Goal: Transaction & Acquisition: Purchase product/service

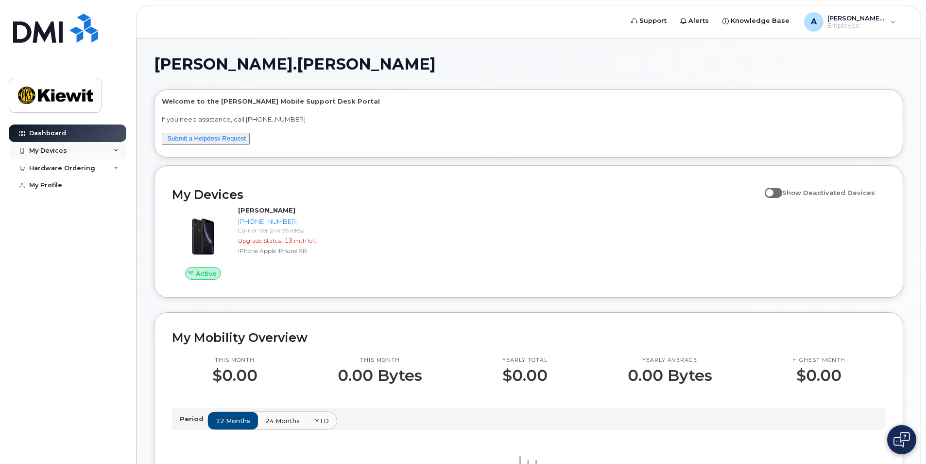
click at [116, 149] on icon at bounding box center [116, 150] width 5 height 5
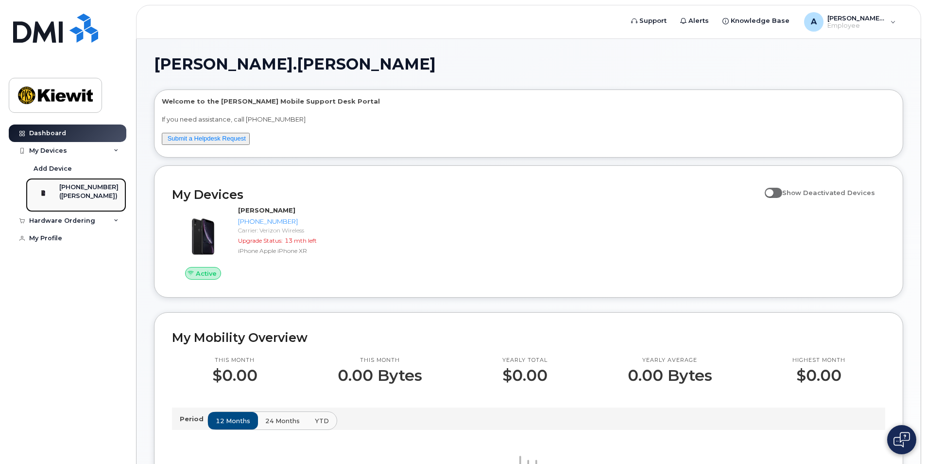
click at [84, 190] on div "[PHONE_NUMBER]" at bounding box center [88, 187] width 59 height 9
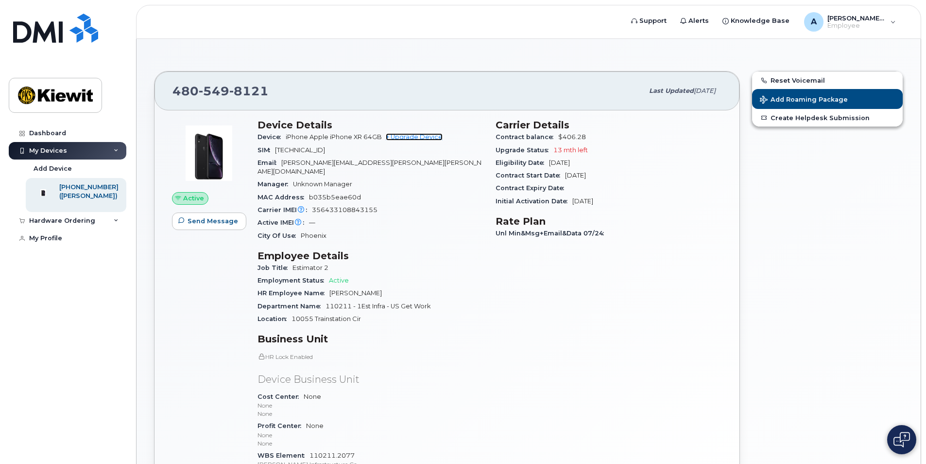
drag, startPoint x: 419, startPoint y: 136, endPoint x: 428, endPoint y: 169, distance: 33.9
click at [419, 136] on link "+ Upgrade Device" at bounding box center [414, 136] width 57 height 7
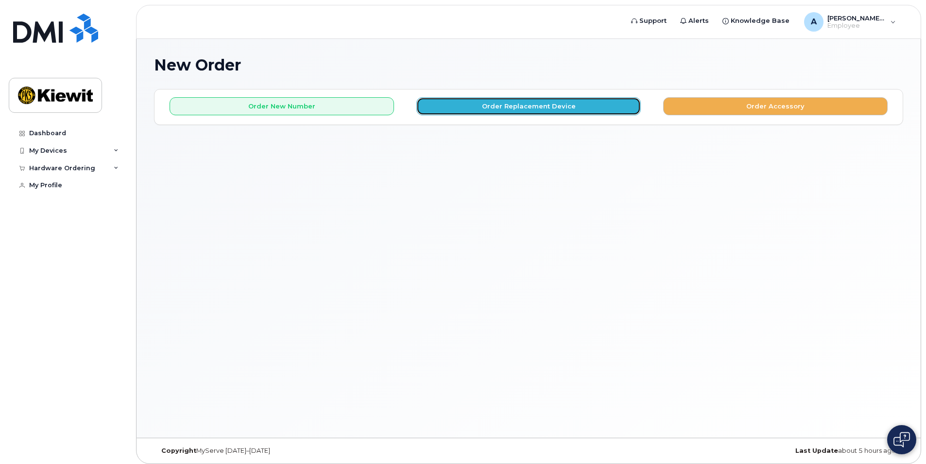
click at [516, 104] on button "Order Replacement Device" at bounding box center [529, 106] width 225 height 18
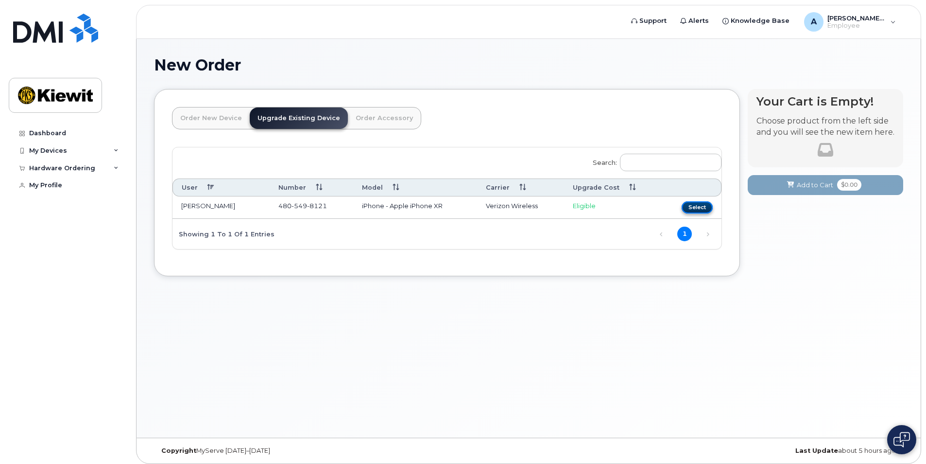
click at [701, 206] on button "Select" at bounding box center [697, 207] width 31 height 12
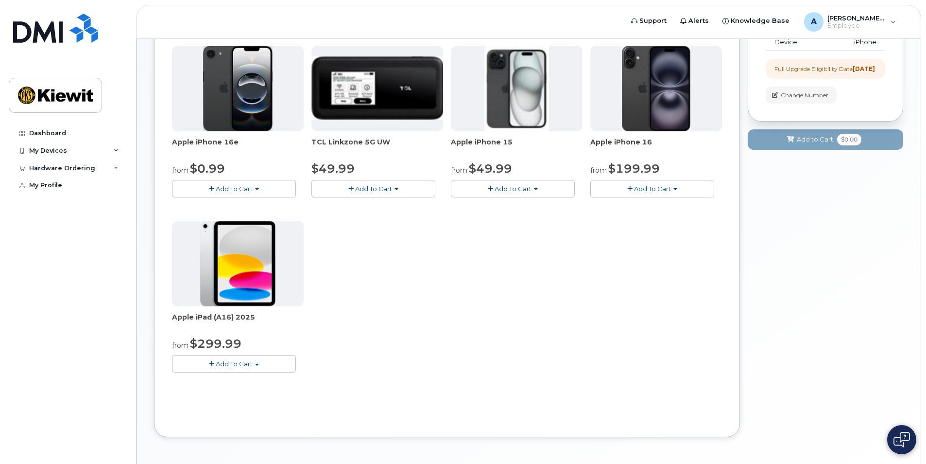
scroll to position [146, 0]
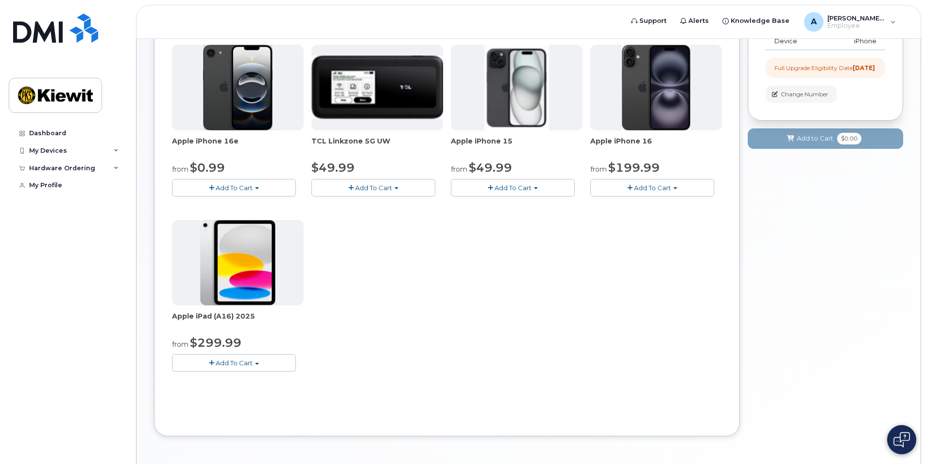
click at [239, 187] on span "Add To Cart" at bounding box center [234, 188] width 37 height 8
click at [245, 84] on img at bounding box center [238, 88] width 70 height 86
click at [262, 186] on button "Add To Cart" at bounding box center [234, 187] width 124 height 17
click at [214, 185] on span "button" at bounding box center [211, 188] width 5 height 6
click at [253, 183] on button "Add To Cart" at bounding box center [234, 187] width 124 height 17
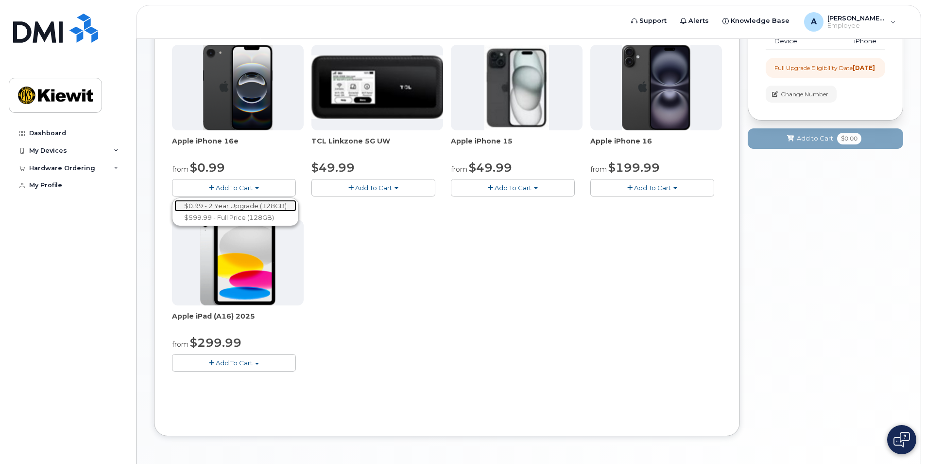
click at [257, 204] on link "$0.99 - 2 Year Upgrade (128GB)" at bounding box center [236, 206] width 122 height 12
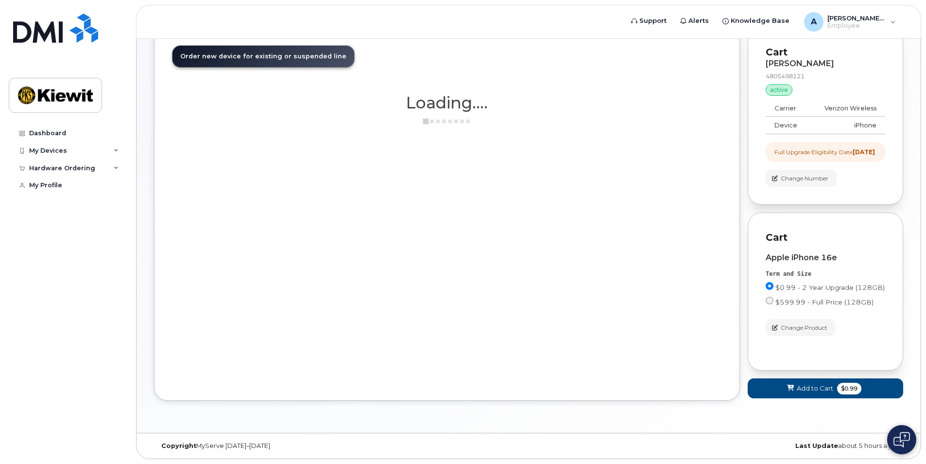
scroll to position [70, 0]
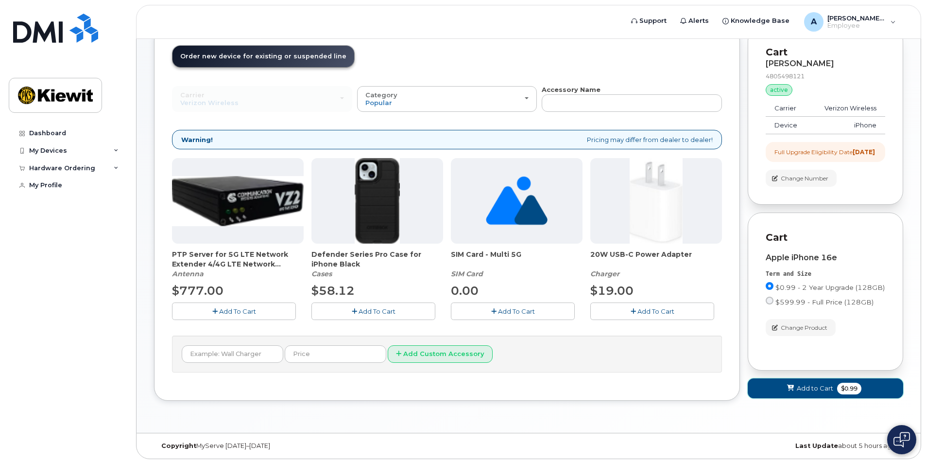
click at [813, 388] on span "Add to Cart" at bounding box center [815, 388] width 36 height 9
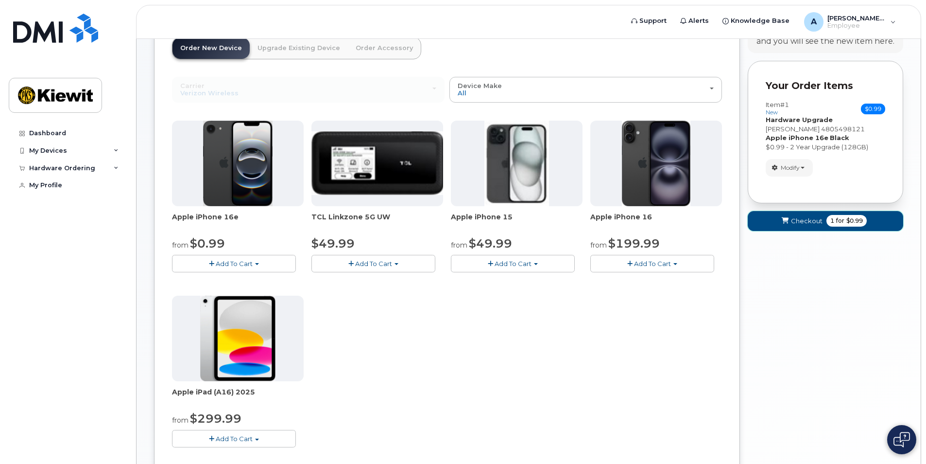
click at [884, 216] on button "Checkout 1 for $0.99" at bounding box center [826, 221] width 156 height 20
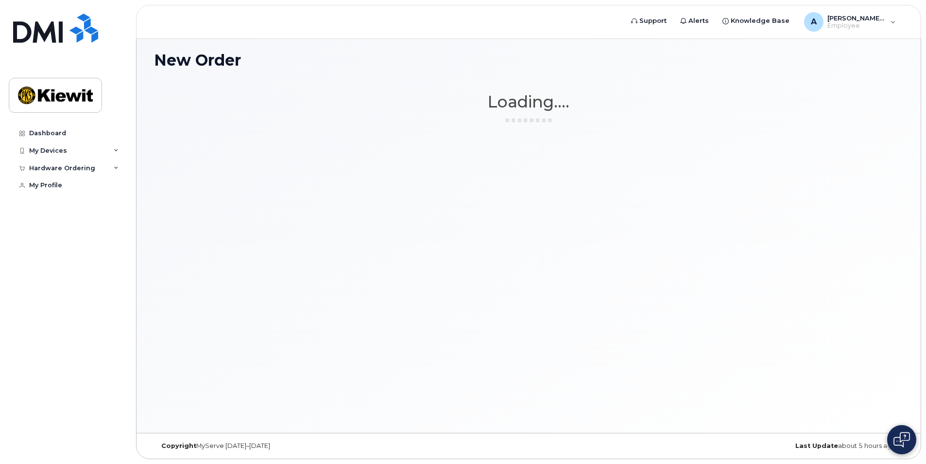
scroll to position [5, 0]
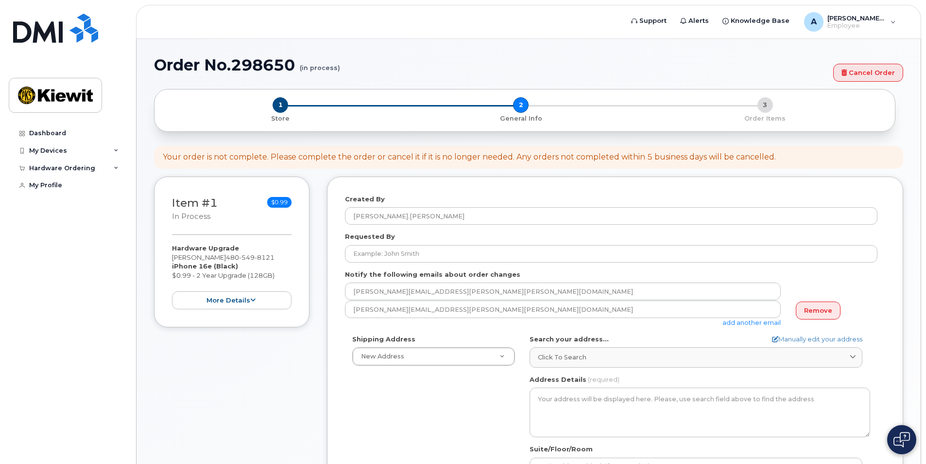
select select
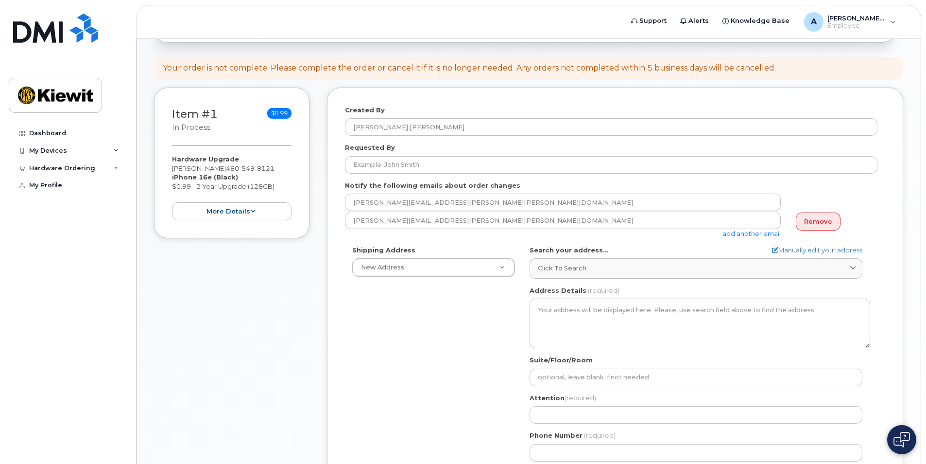
scroll to position [146, 0]
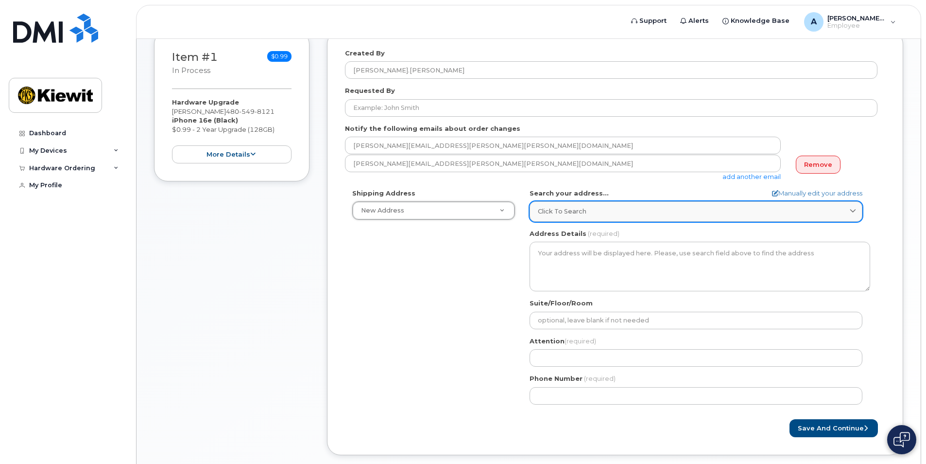
click at [586, 209] on div "Click to search" at bounding box center [696, 211] width 316 height 9
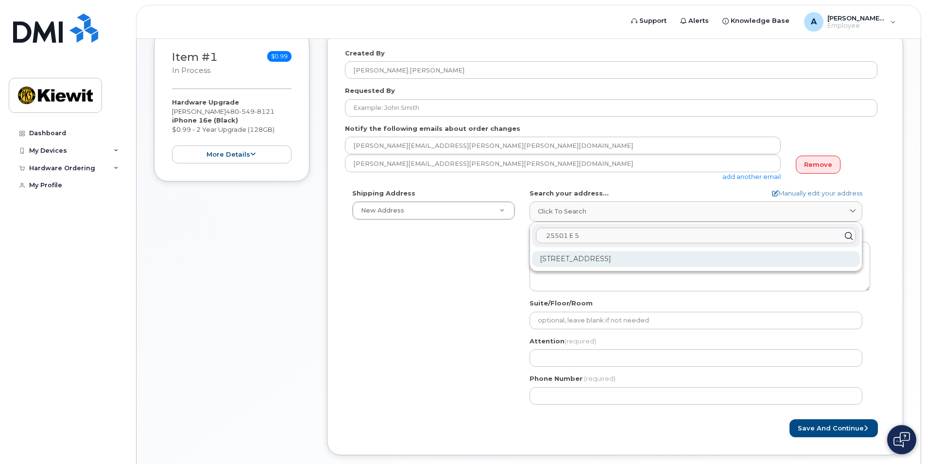
type input "25501 E 5"
click at [600, 260] on div "25501 E 5th Pl Aurora CO 80018-1685" at bounding box center [696, 259] width 328 height 16
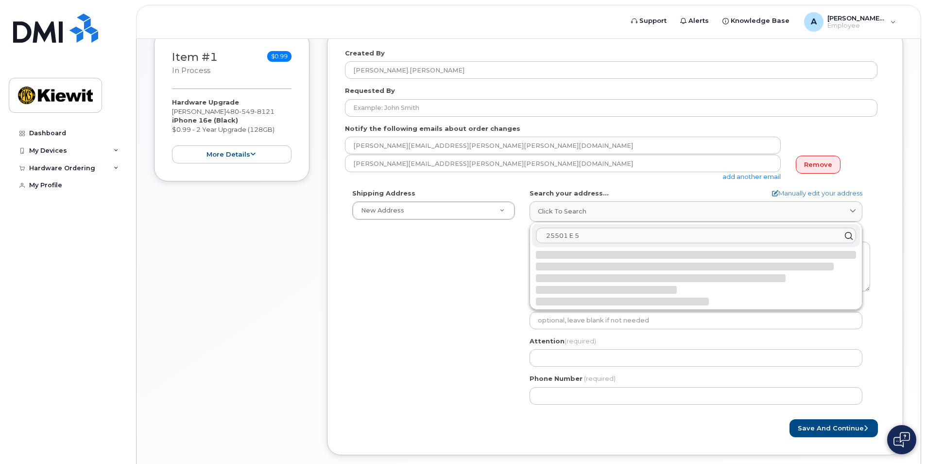
select select
type textarea "25501 E 5th Pl AURORA CO 80018-1685 UNITED STATES"
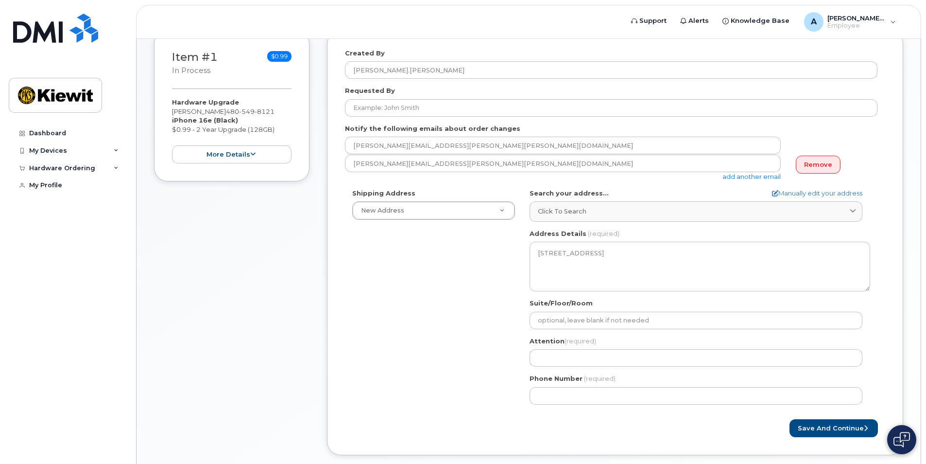
scroll to position [194, 0]
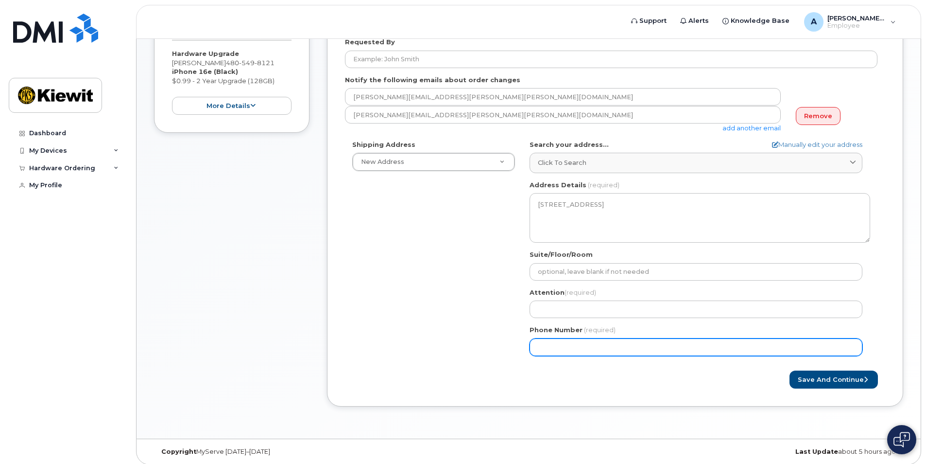
click at [575, 348] on input "Phone Number" at bounding box center [696, 346] width 333 height 17
type input "4805498121"
select select
type input "7202889567"
click at [596, 349] on input "7202889567" at bounding box center [696, 346] width 333 height 17
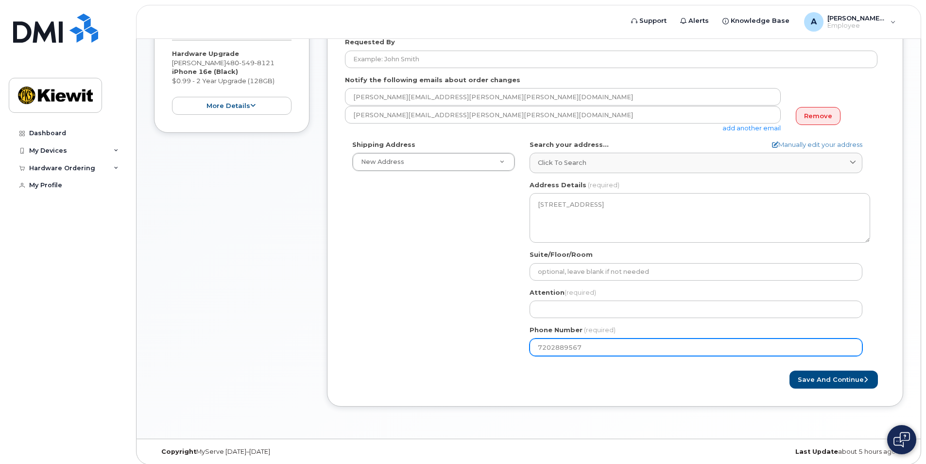
select select
type input "7"
type input "4805498121"
select select
type input "7202889567"
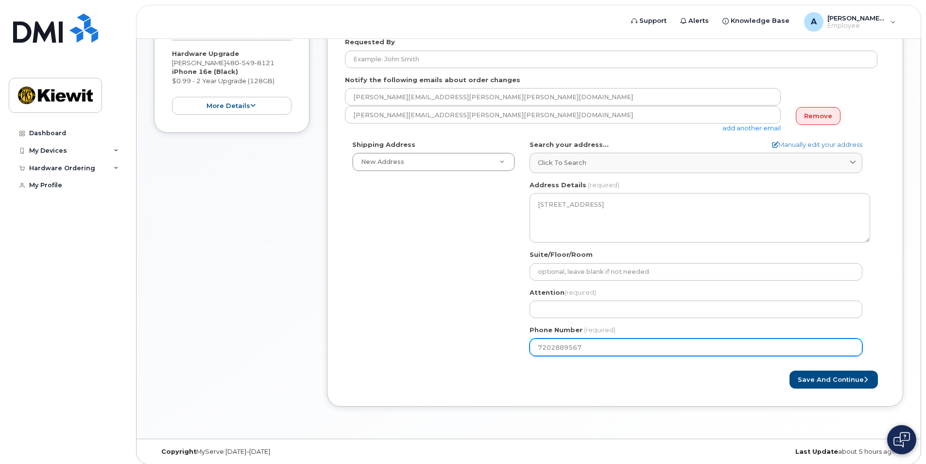
select select
type input "7"
type input "8083479804"
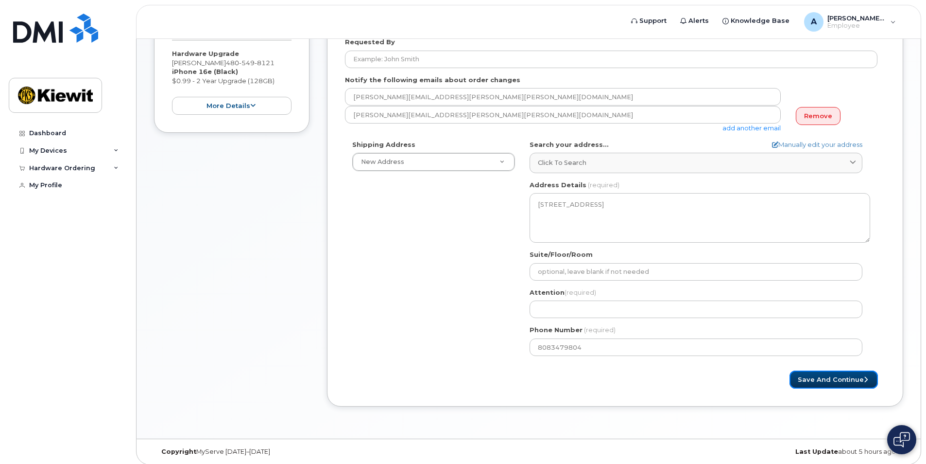
select select
click at [817, 377] on button "Save and Continue" at bounding box center [834, 379] width 88 height 18
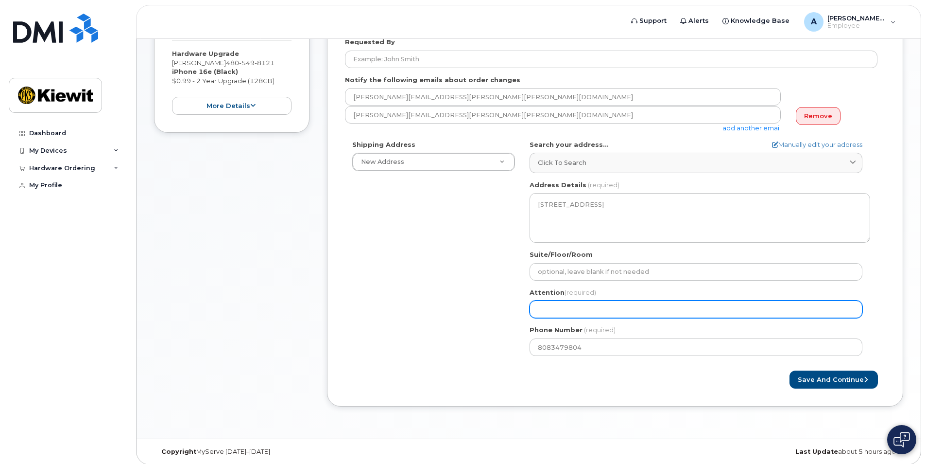
click at [560, 311] on input "Attention (required)" at bounding box center [696, 308] width 333 height 17
select select
type input "A"
select select
type input "Ar"
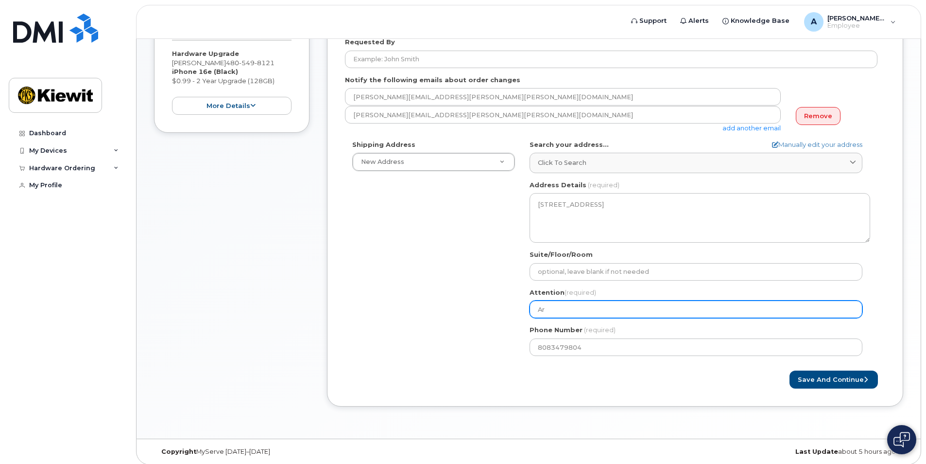
select select
type input "Art"
select select
type input "Arth"
select select
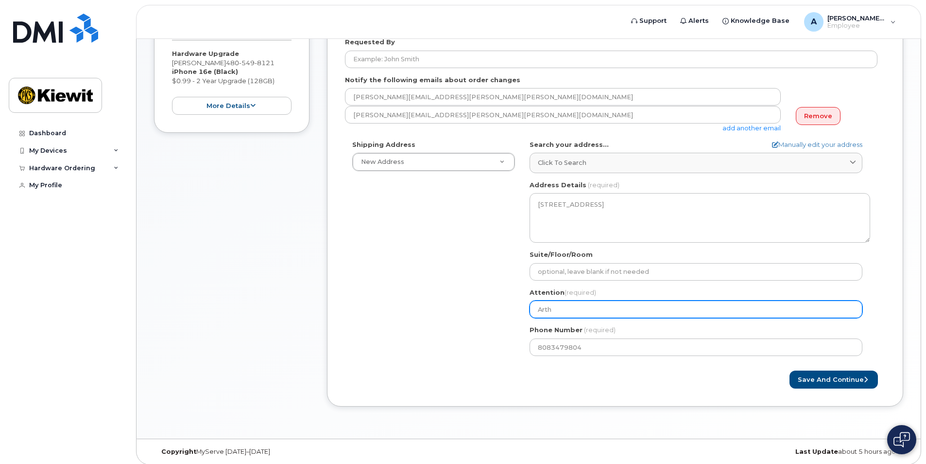
type input "Arthu"
select select
type input "Arthur"
select select
type input "Arthur S"
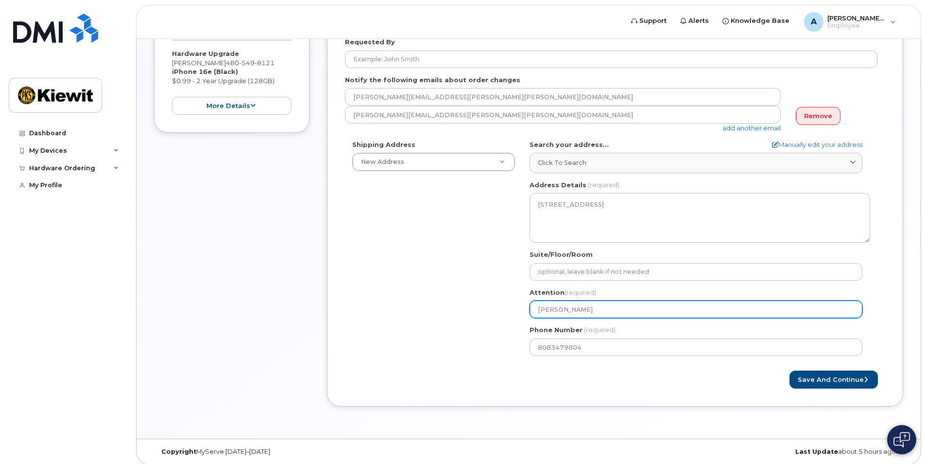
select select
type input "Arthur Si"
select select
type input "Arthur Sim"
select select
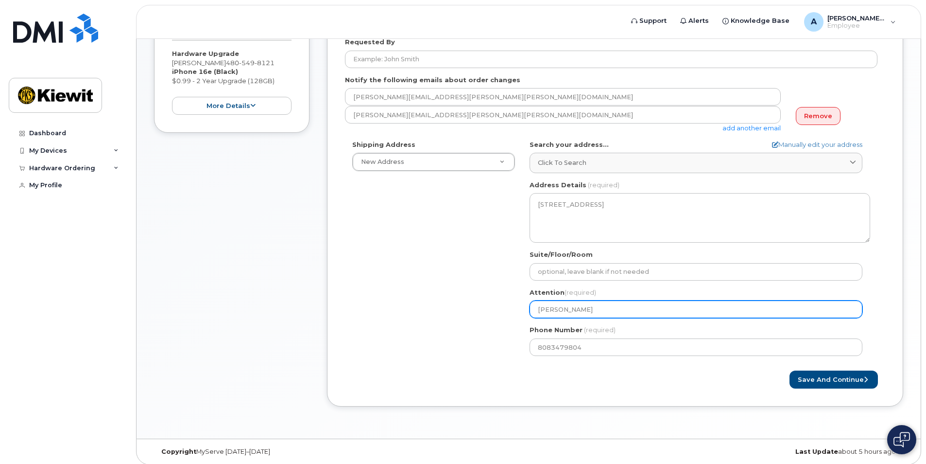
type input "Arthur Simp"
select select
type input "Arthur Simpo"
select select
type input "Arthur Simp"
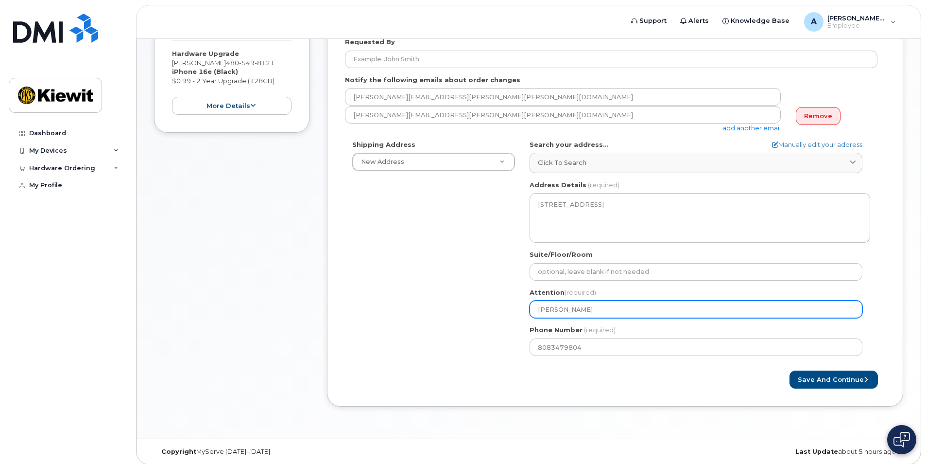
select select
type input "Arthur Simps"
select select
type input "Arthur Simpso"
select select
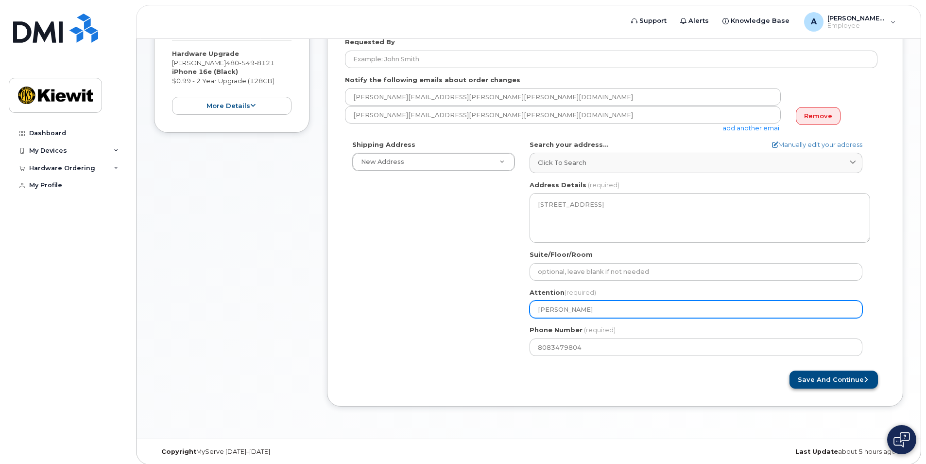
type input "[PERSON_NAME]"
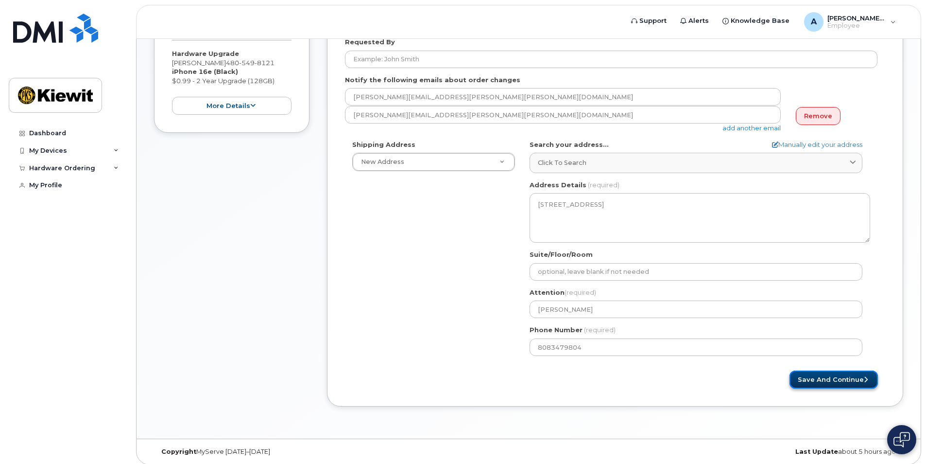
click at [840, 376] on button "Save and Continue" at bounding box center [834, 379] width 88 height 18
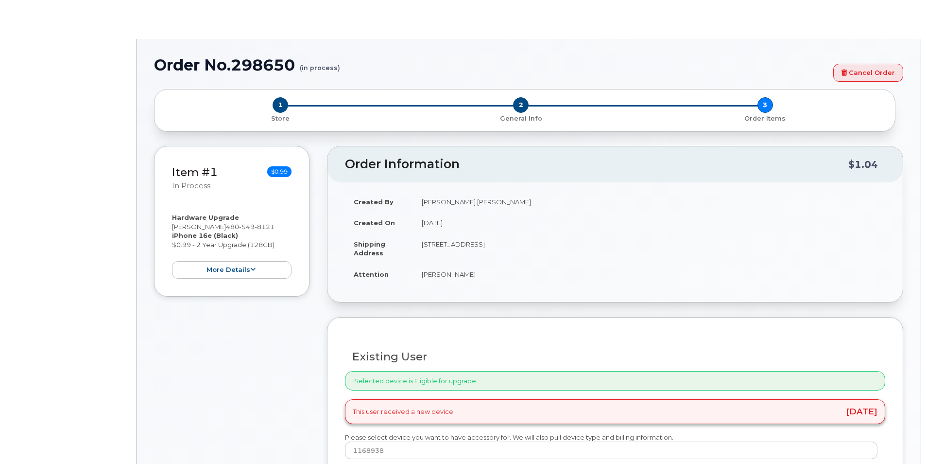
type input "2158251"
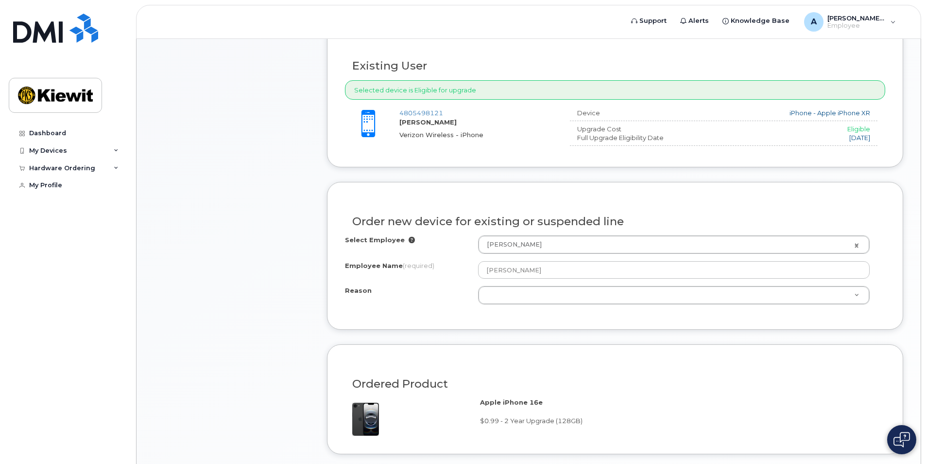
scroll to position [340, 0]
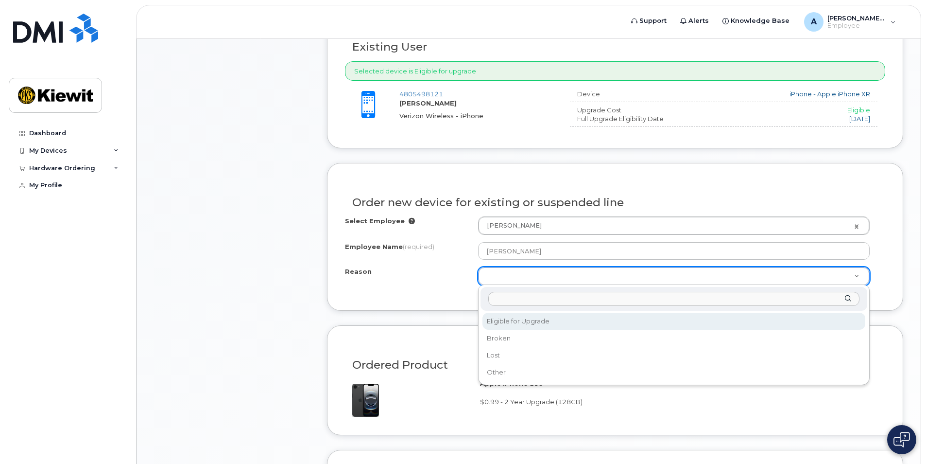
select select "eligible_for_upgrade"
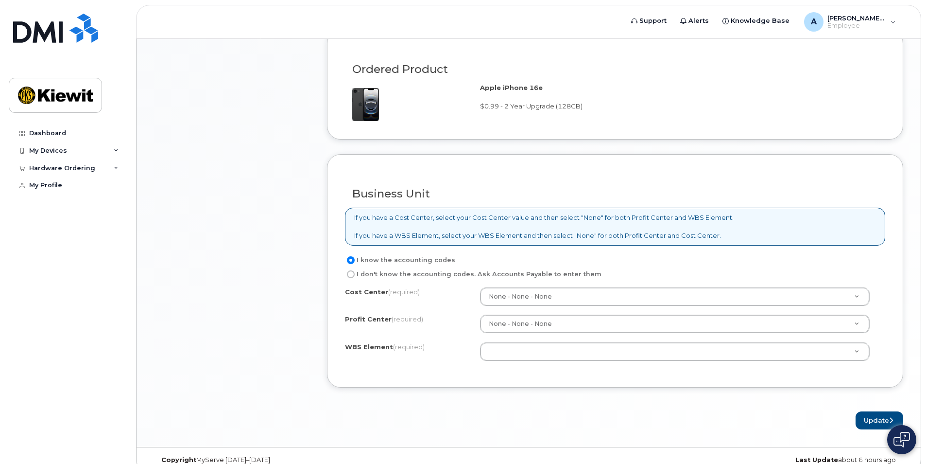
scroll to position [650, 0]
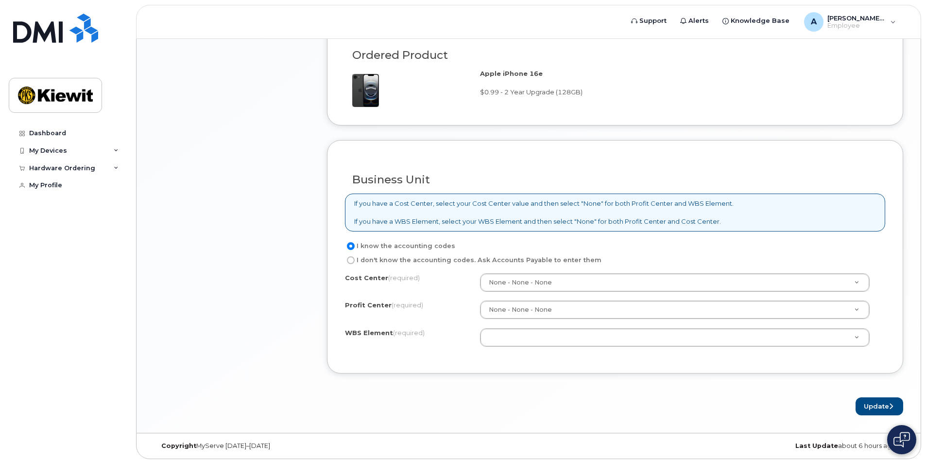
click at [348, 257] on label "I don't know the accounting codes. Ask Accounts Payable to enter them" at bounding box center [473, 260] width 257 height 12
click at [348, 257] on input "I don't know the accounting codes. Ask Accounts Payable to enter them" at bounding box center [351, 260] width 8 height 8
radio input "true"
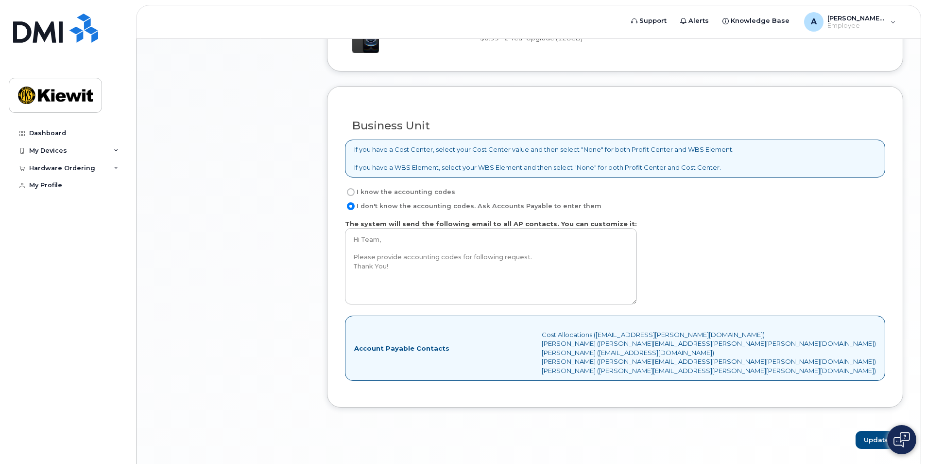
scroll to position [737, 0]
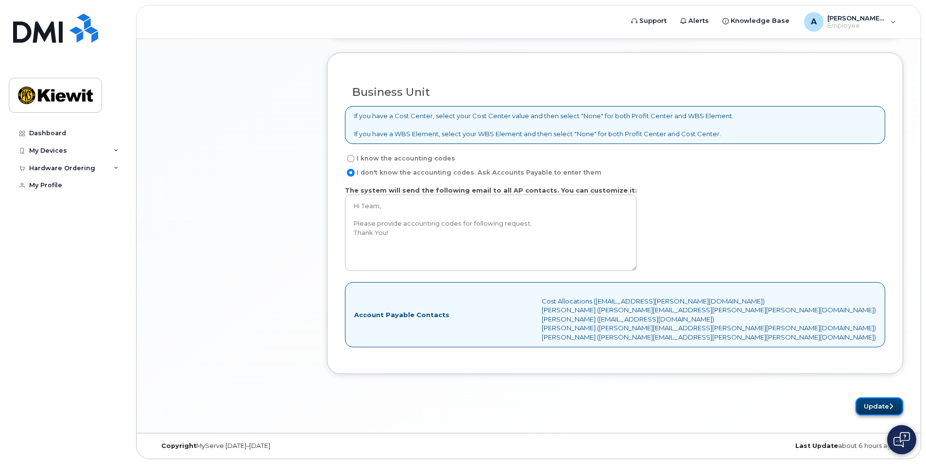
click at [870, 403] on button "Update" at bounding box center [880, 406] width 48 height 18
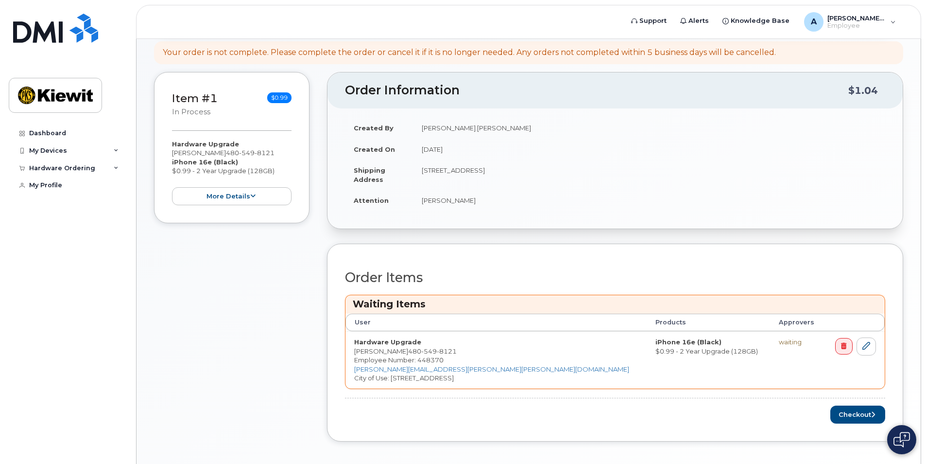
scroll to position [187, 0]
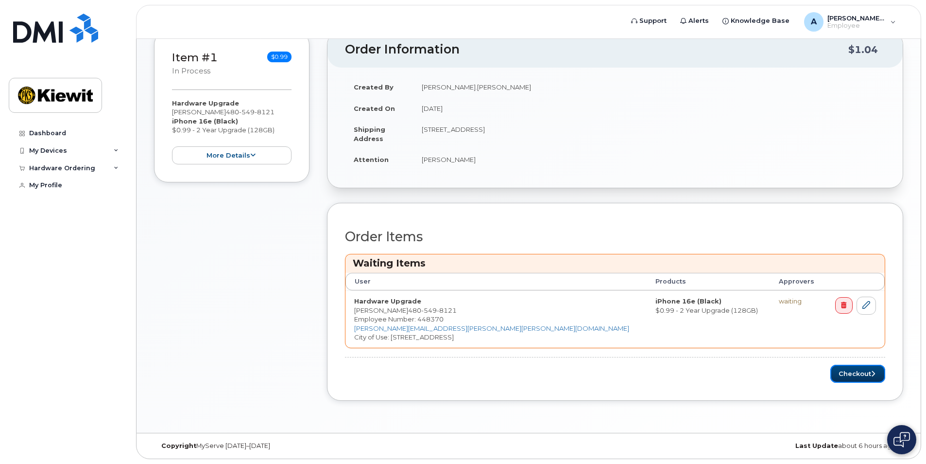
drag, startPoint x: 861, startPoint y: 371, endPoint x: 745, endPoint y: 380, distance: 116.5
click at [861, 371] on button "Checkout" at bounding box center [858, 374] width 55 height 18
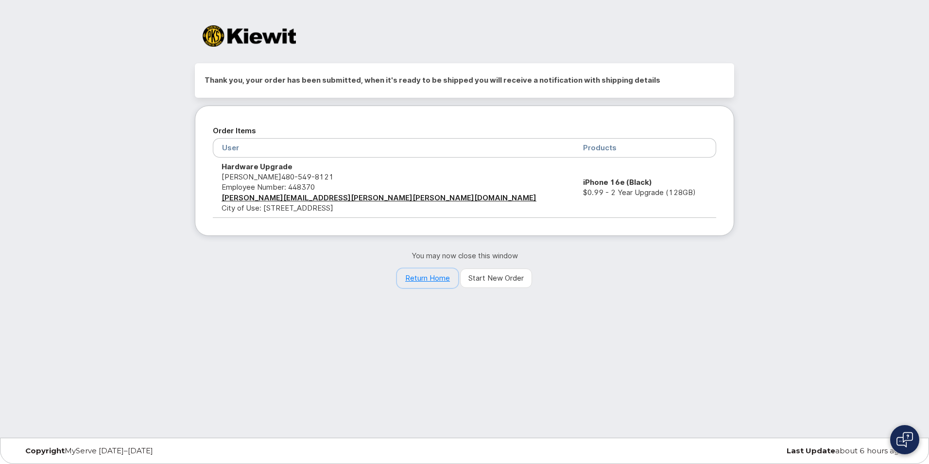
drag, startPoint x: 432, startPoint y: 276, endPoint x: 423, endPoint y: 277, distance: 8.3
click at [432, 276] on link "Return Home" at bounding box center [427, 277] width 61 height 19
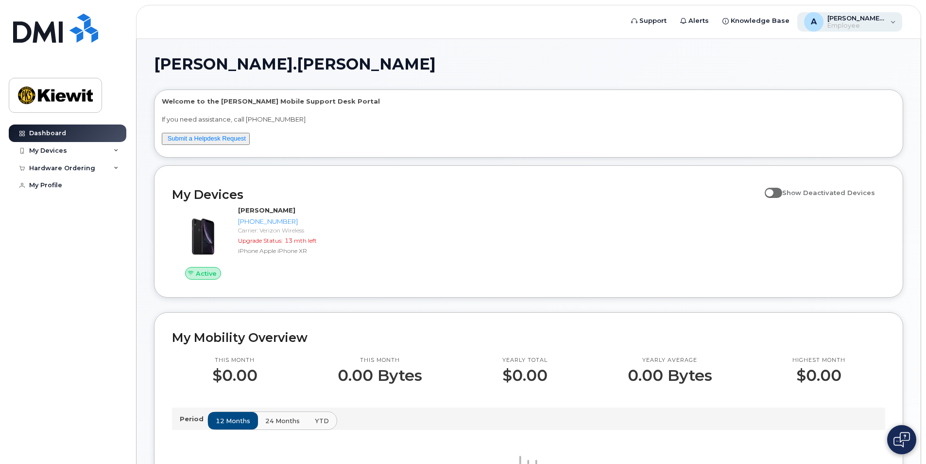
click at [895, 17] on div "A [PERSON_NAME].[PERSON_NAME] Employee" at bounding box center [850, 21] width 105 height 19
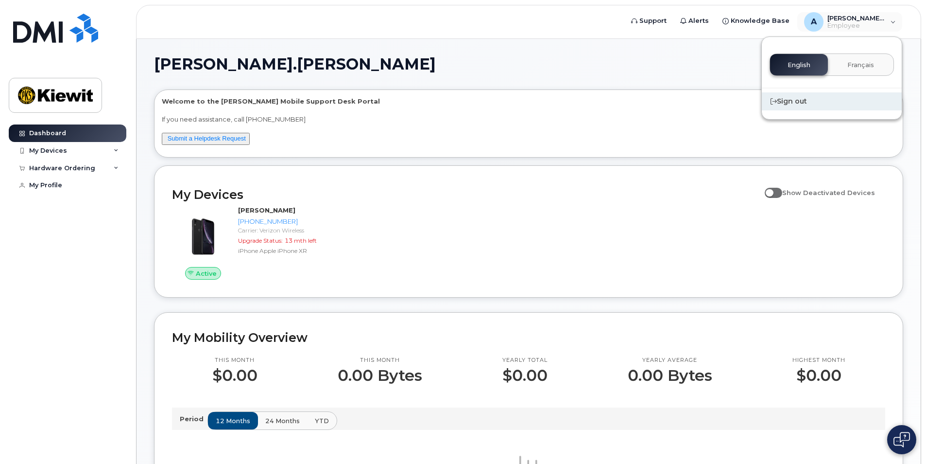
click at [792, 98] on div "Sign out" at bounding box center [832, 101] width 140 height 18
